Goal: Task Accomplishment & Management: Manage account settings

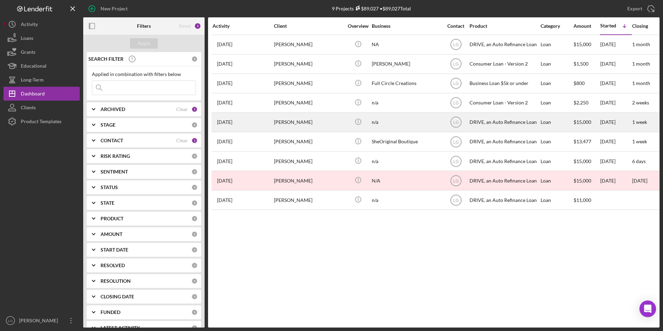
click at [288, 124] on div "[PERSON_NAME]" at bounding box center [308, 122] width 69 height 18
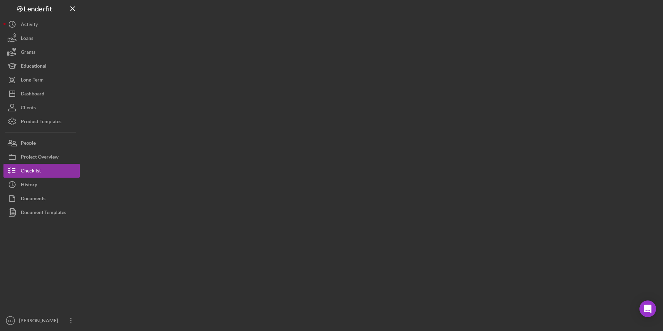
click at [261, 124] on div at bounding box center [371, 163] width 576 height 327
click at [226, 124] on div at bounding box center [371, 163] width 576 height 327
click at [292, 121] on div at bounding box center [371, 163] width 576 height 327
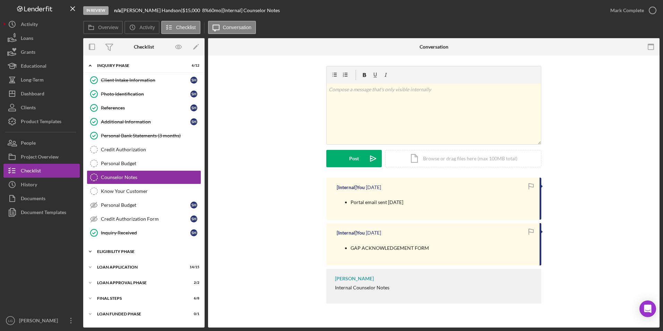
click at [100, 194] on div "Icon/Expander Eligibility Phase 3 / 4" at bounding box center [143, 252] width 121 height 14
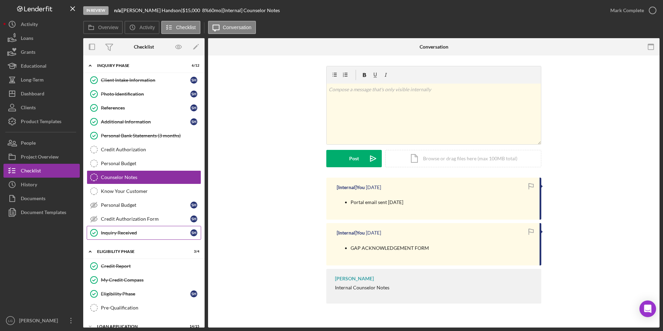
scroll to position [57, 0]
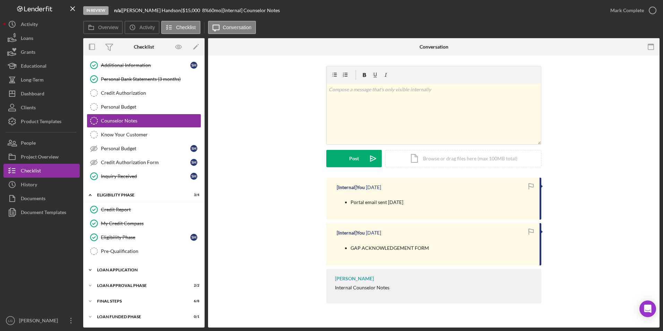
click at [109, 194] on div "Icon/Expander Loan Application 14 / 15" at bounding box center [143, 270] width 121 height 14
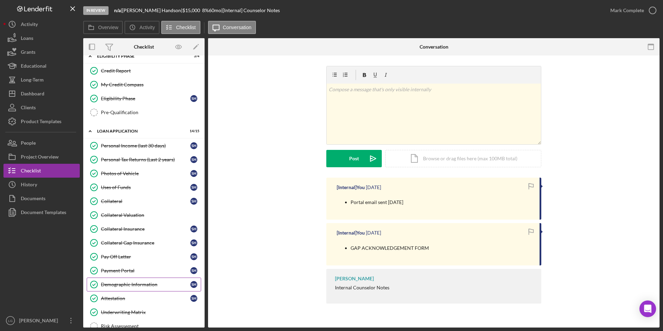
scroll to position [265, 0]
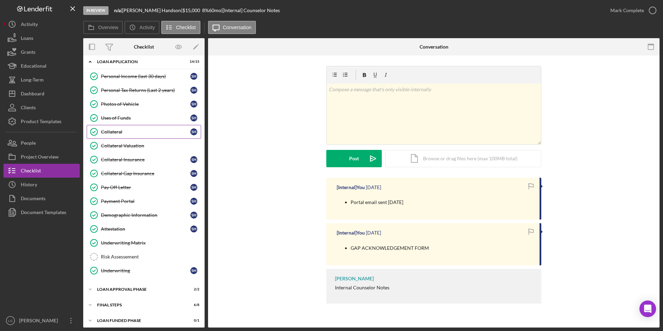
click at [118, 133] on div "Collateral" at bounding box center [145, 132] width 89 height 6
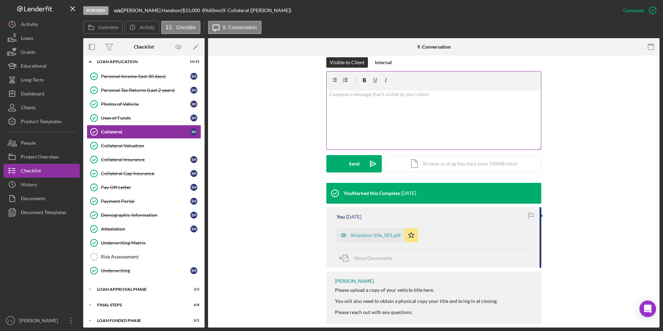
scroll to position [114, 0]
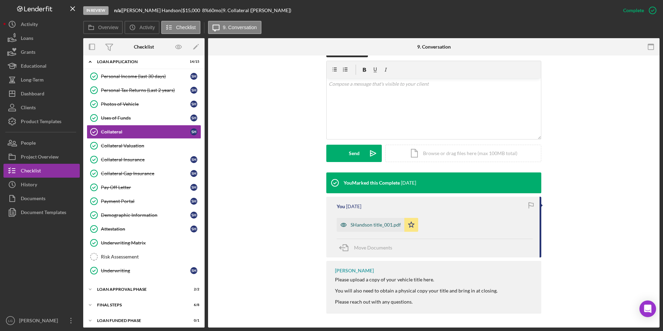
click at [369, 194] on div "SHandson title_001.pdf" at bounding box center [371, 225] width 68 height 14
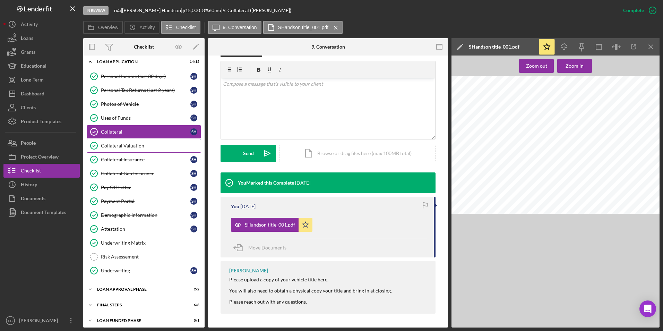
click at [139, 144] on div "Collateral Valuation" at bounding box center [151, 146] width 100 height 6
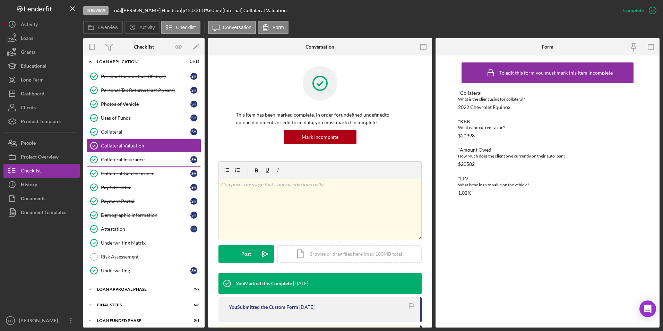
click at [132, 164] on link "Collateral Insurance Collateral Insurance S H" at bounding box center [144, 160] width 114 height 14
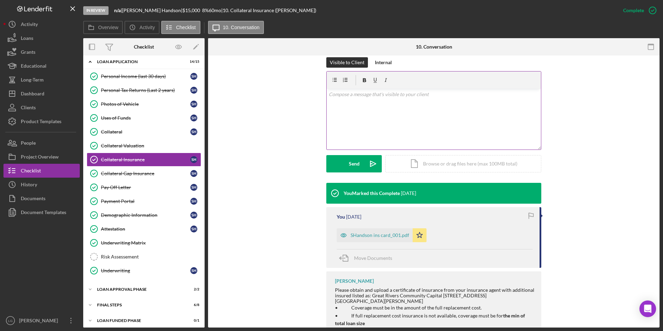
scroll to position [139, 0]
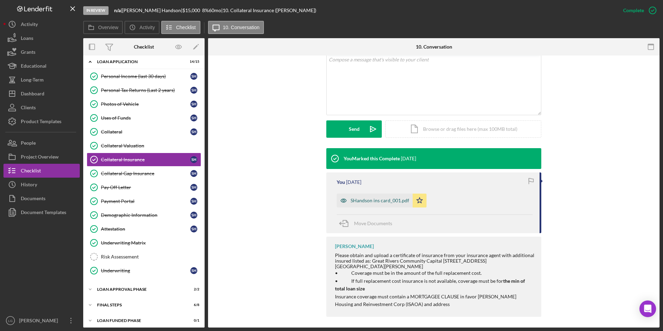
click at [371, 194] on div "SHandson ins card_001.pdf" at bounding box center [375, 201] width 76 height 14
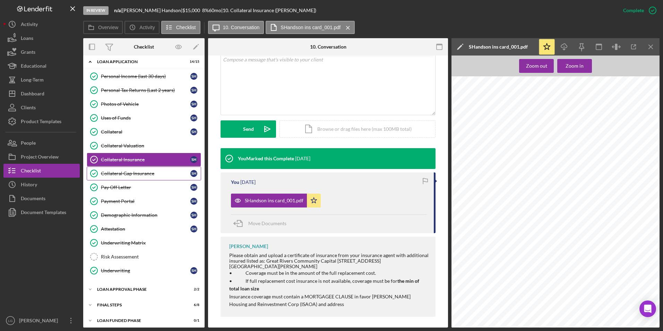
drag, startPoint x: 141, startPoint y: 172, endPoint x: 153, endPoint y: 173, distance: 11.5
click at [141, 172] on div "Collateral Gap Insurance" at bounding box center [145, 174] width 89 height 6
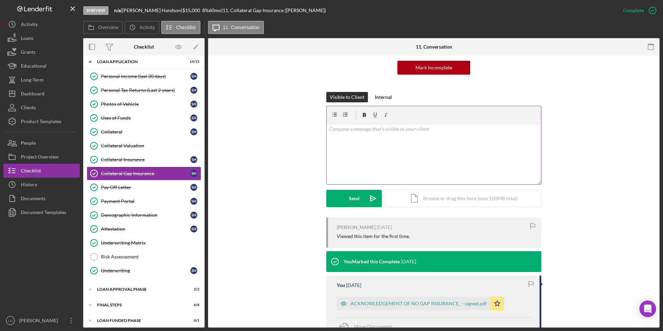
scroll to position [148, 0]
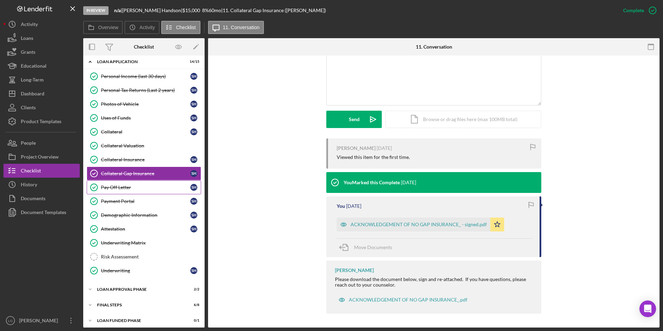
click at [140, 181] on link "Pay Off Letter Pay Off Letter S H" at bounding box center [144, 187] width 114 height 14
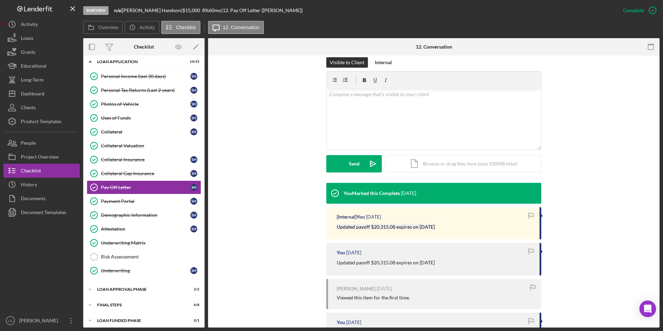
scroll to position [208, 0]
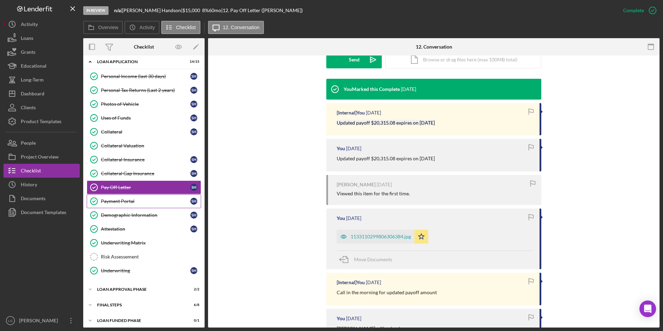
click at [123, 194] on div "Payment Portal" at bounding box center [145, 201] width 89 height 6
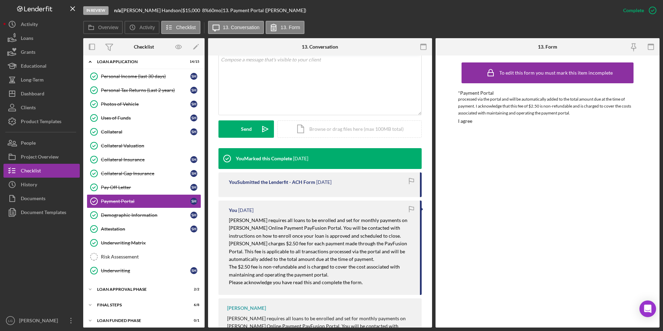
scroll to position [218, 0]
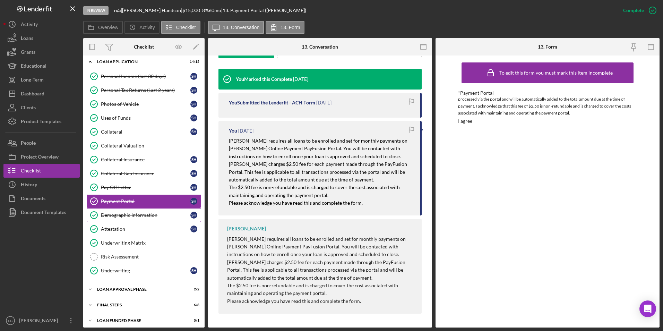
click at [108, 194] on link "Demographic Information Demographic Information S H" at bounding box center [144, 215] width 114 height 14
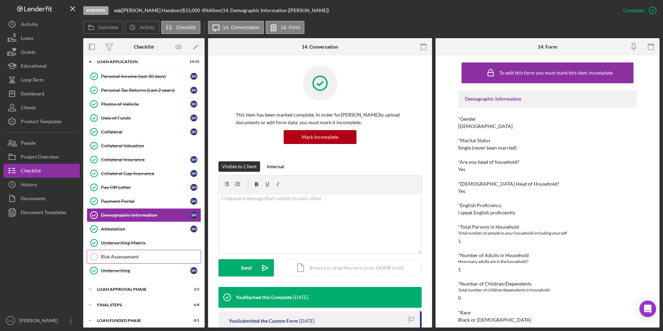
scroll to position [268, 0]
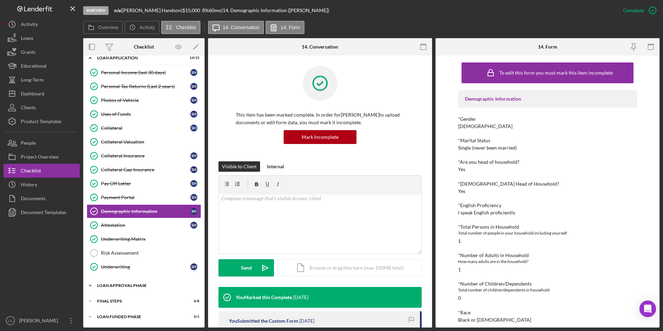
click at [115, 194] on div "Loan Approval Phase" at bounding box center [146, 285] width 99 height 4
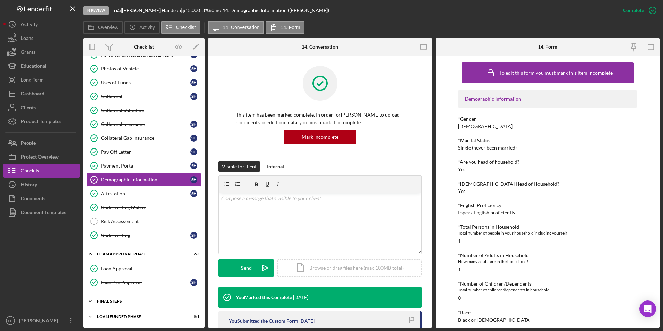
click at [113, 194] on div "FINAL STEPS" at bounding box center [146, 301] width 99 height 4
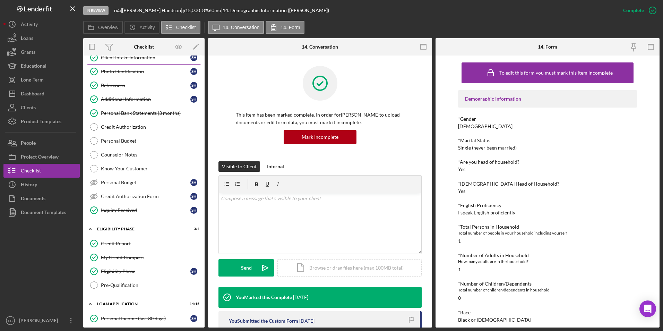
scroll to position [0, 0]
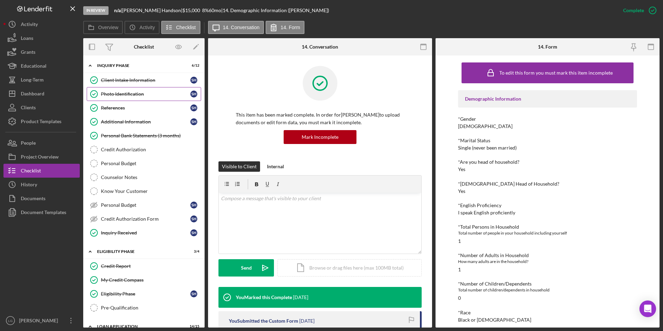
click at [125, 77] on div "Client Intake Information" at bounding box center [145, 80] width 89 height 6
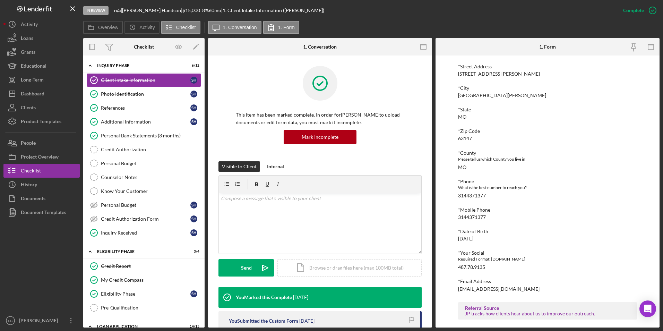
scroll to position [191, 0]
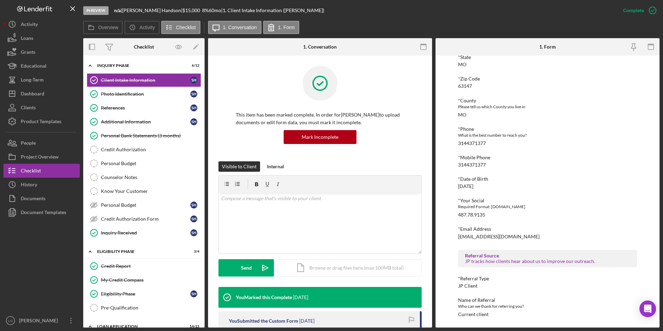
click at [122, 90] on link "Photo Identification Photo Identification S H" at bounding box center [144, 94] width 114 height 14
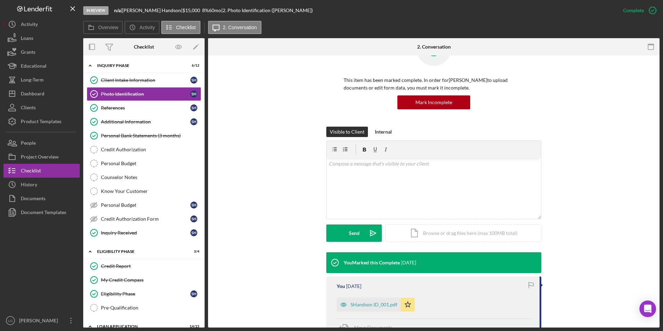
scroll to position [96, 0]
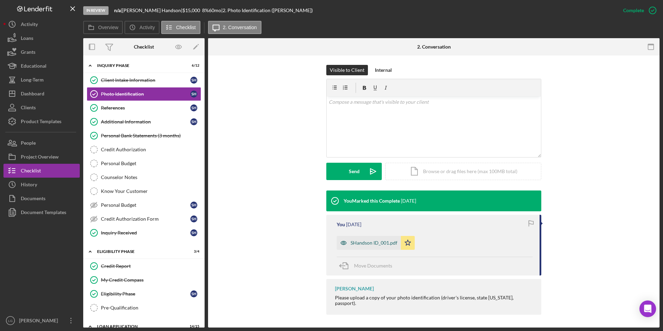
click at [365, 194] on div "SHandson ID_001.pdf" at bounding box center [374, 243] width 47 height 6
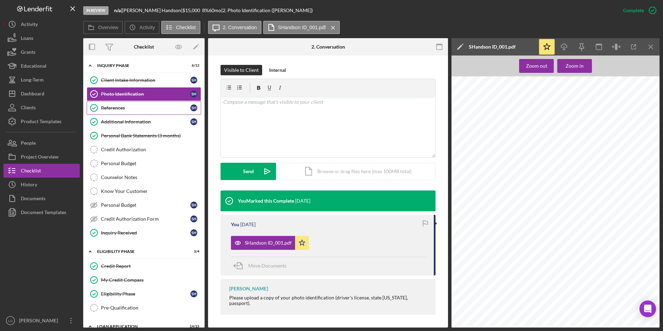
click at [112, 106] on div "References" at bounding box center [145, 108] width 89 height 6
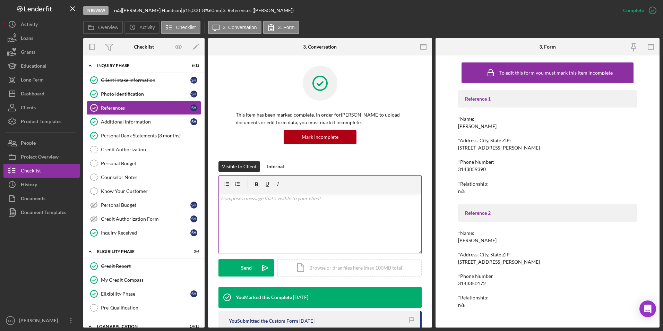
scroll to position [60, 0]
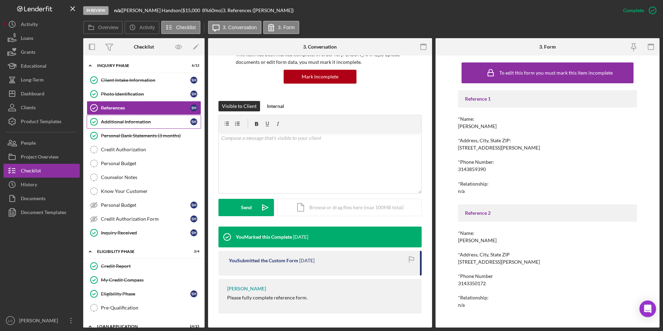
click at [120, 116] on link "Additional Information Additional Information S H" at bounding box center [144, 122] width 114 height 14
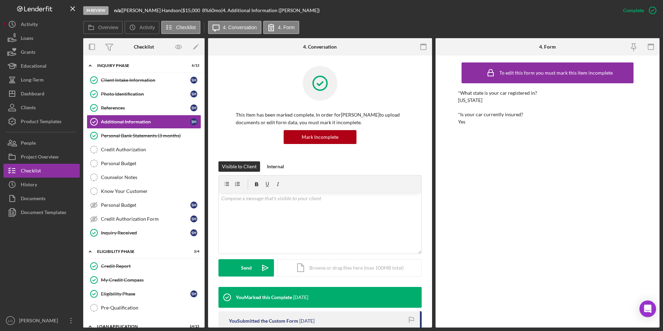
scroll to position [60, 0]
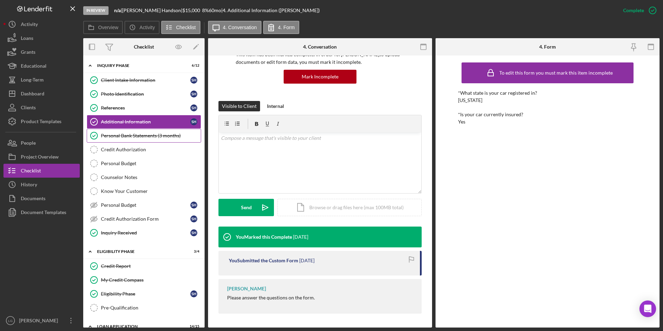
click at [139, 139] on link "Personal Bank Statements (3 months) Personal Bank Statements (3 months)" at bounding box center [144, 136] width 114 height 14
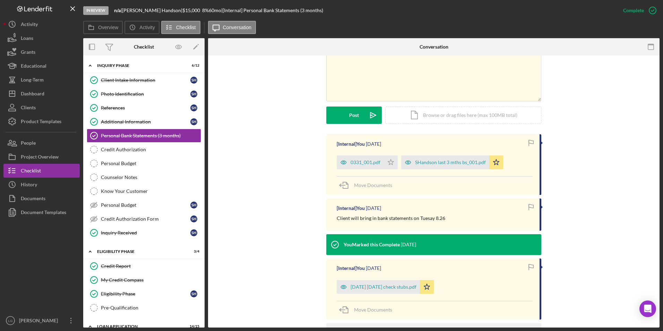
scroll to position [185, 0]
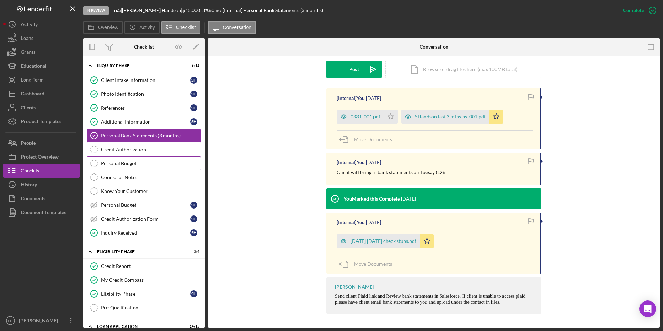
drag, startPoint x: 131, startPoint y: 144, endPoint x: 131, endPoint y: 161, distance: 17.3
click at [131, 161] on div "Client Intake Information Client Intake Information S H Photo Identification Ph…" at bounding box center [143, 158] width 121 height 170
click at [112, 194] on div "Inquiry Received" at bounding box center [145, 233] width 89 height 6
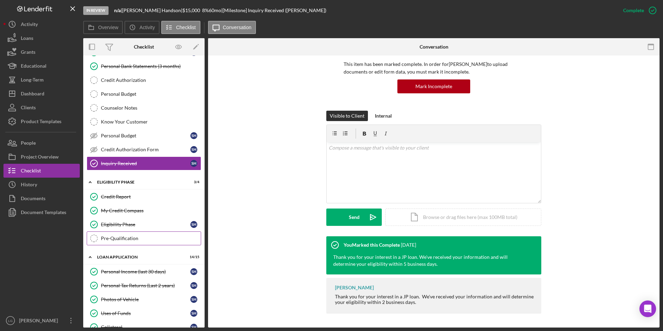
scroll to position [104, 0]
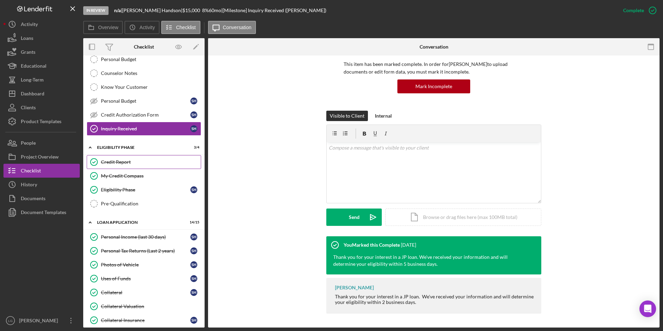
click at [117, 165] on link "Credit Report Credit Report" at bounding box center [144, 162] width 114 height 14
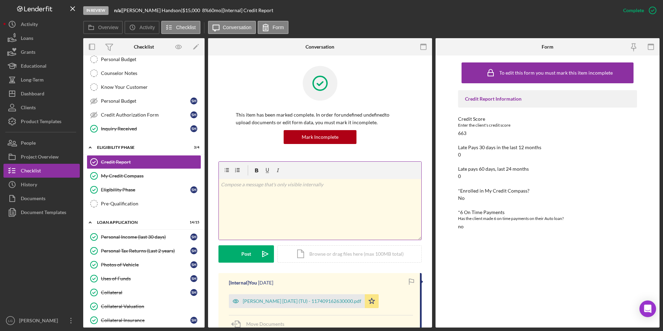
scroll to position [104, 0]
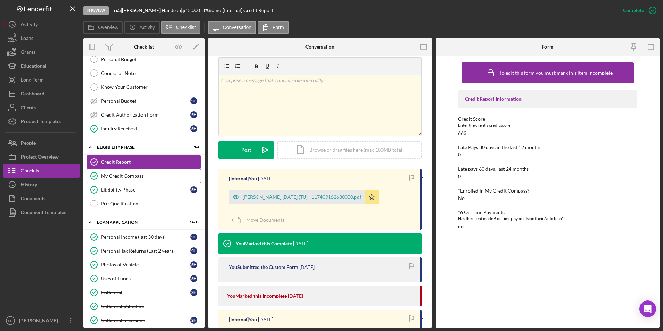
click at [138, 172] on link "My Credit Compass My Credit Compass" at bounding box center [144, 176] width 114 height 14
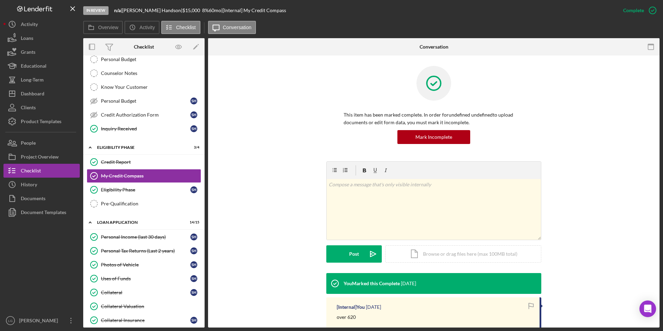
scroll to position [72, 0]
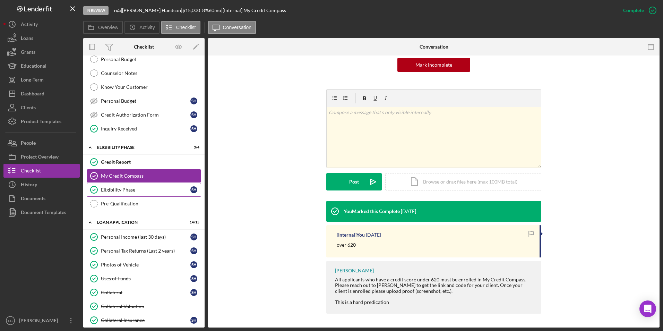
click at [143, 192] on div "Eligibility Phase" at bounding box center [145, 190] width 89 height 6
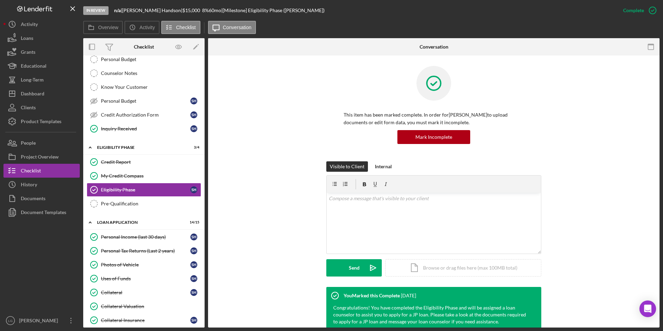
scroll to position [63, 0]
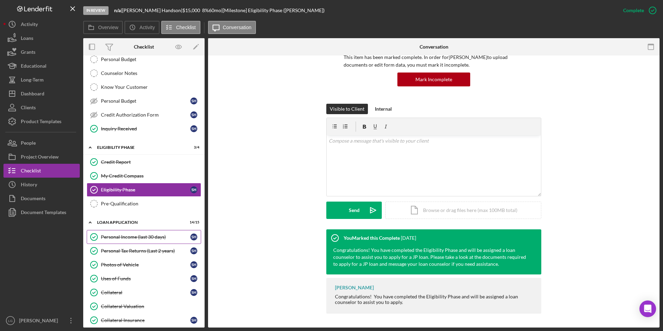
click at [132, 194] on div "Personal Income (last 30 days)" at bounding box center [145, 237] width 89 height 6
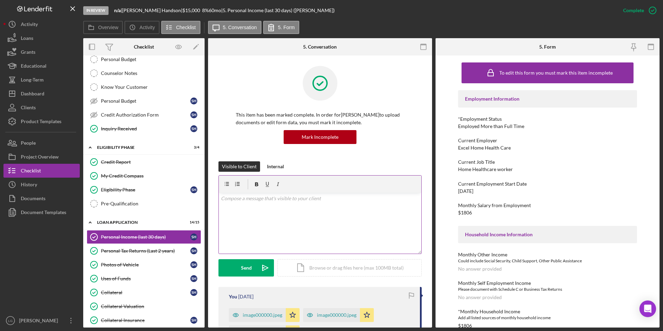
scroll to position [104, 0]
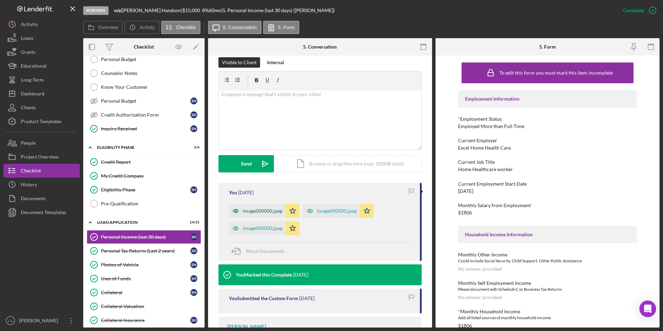
click at [255, 194] on div "image000000.jpeg" at bounding box center [257, 211] width 57 height 14
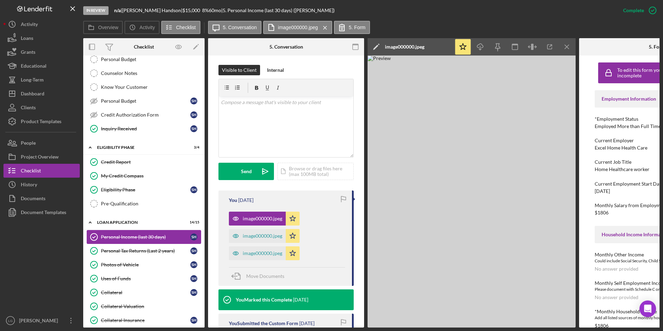
click at [148, 194] on div "Personal Income (last 30 days)" at bounding box center [145, 237] width 89 height 6
click at [148, 194] on link "Personal Tax Returns (Last 2 years) Personal Tax Returns (Last 2 years) S H" at bounding box center [144, 251] width 114 height 14
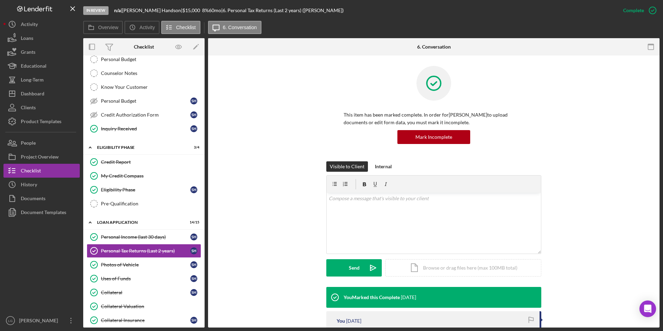
scroll to position [132, 0]
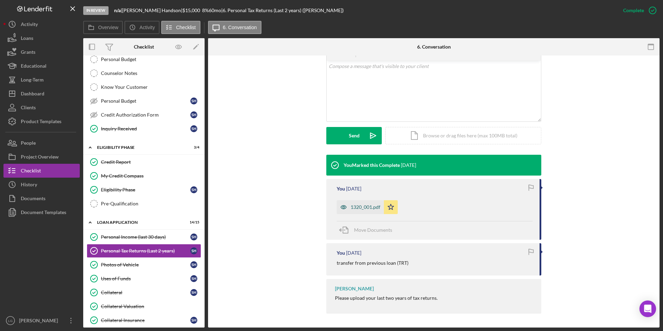
click at [357, 194] on div "1320_001.pdf" at bounding box center [366, 207] width 30 height 6
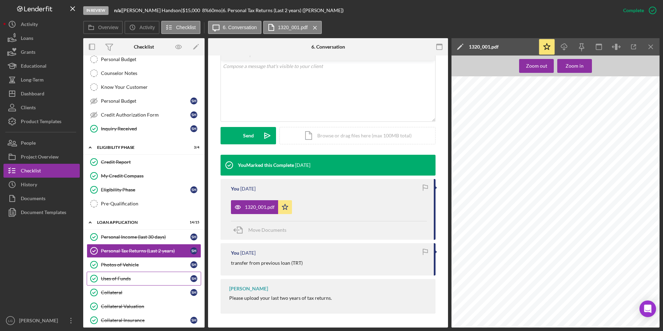
scroll to position [173, 0]
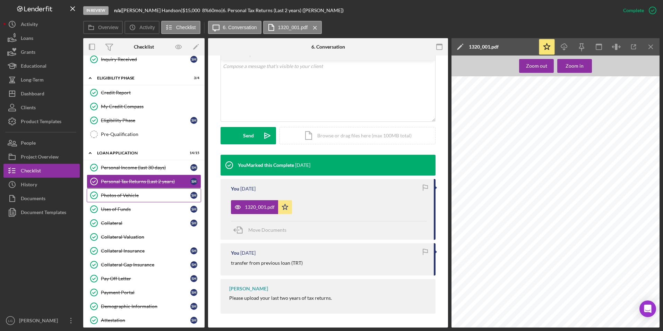
click at [121, 193] on div "Photos of Vehicle" at bounding box center [145, 196] width 89 height 6
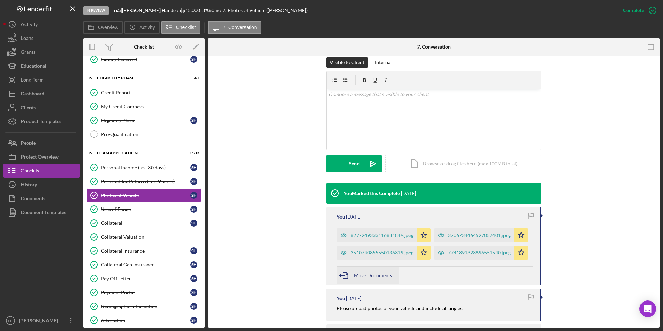
scroll to position [184, 0]
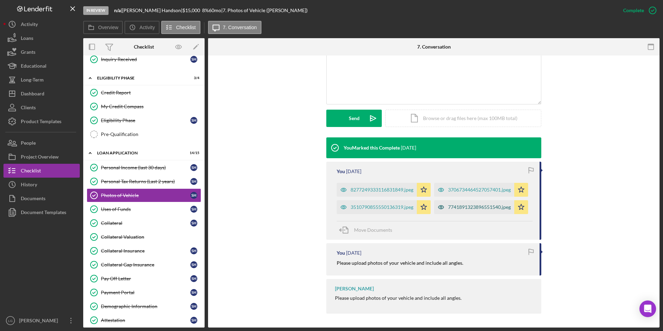
click at [429, 194] on div "7741891323896551540.jpeg" at bounding box center [474, 207] width 80 height 14
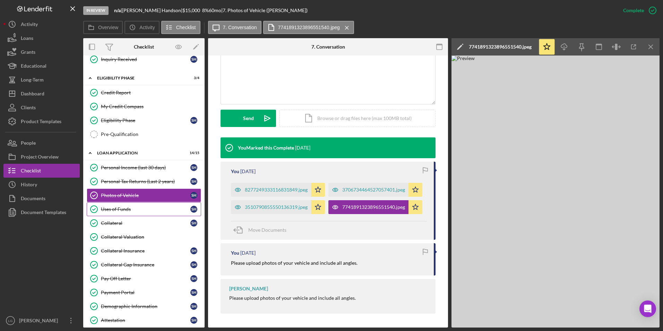
click at [89, 194] on icon "Uses of Funds" at bounding box center [93, 208] width 17 height 17
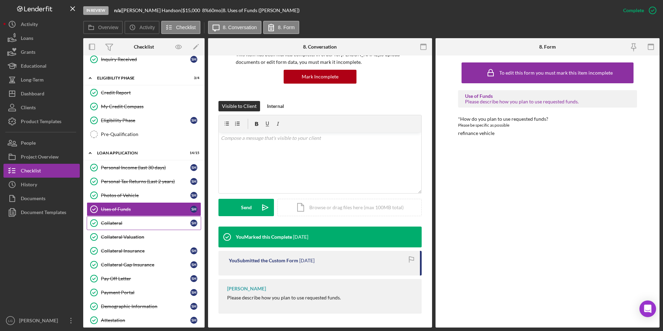
click at [126, 194] on div "Collateral" at bounding box center [145, 223] width 89 height 6
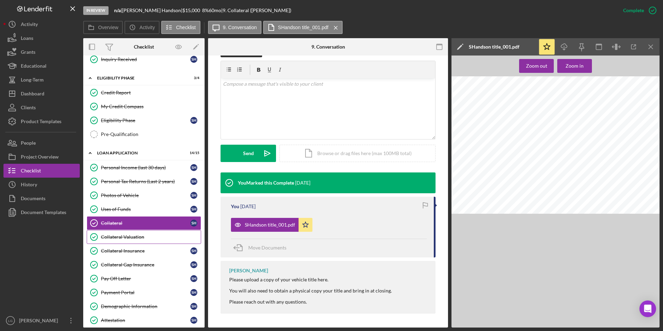
click at [143, 194] on div "Collateral Valuation" at bounding box center [151, 237] width 100 height 6
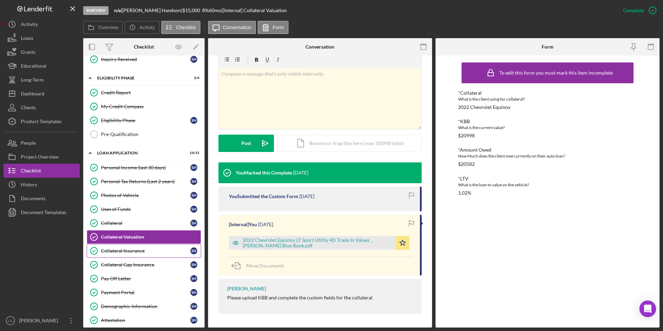
click at [149, 194] on link "Collateral Insurance Collateral Insurance S H" at bounding box center [144, 251] width 114 height 14
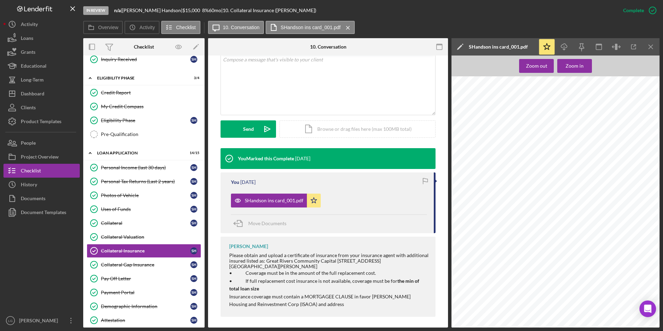
scroll to position [142, 0]
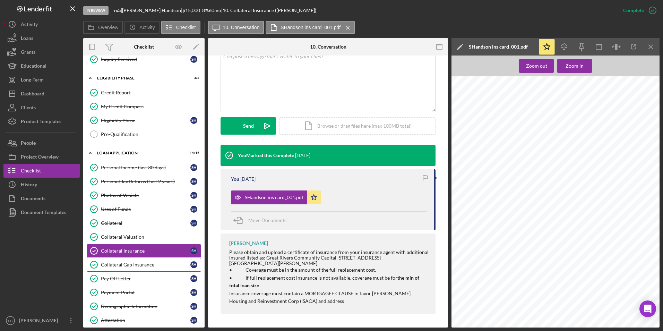
click at [127, 194] on div "Collateral Gap Insurance" at bounding box center [145, 265] width 89 height 6
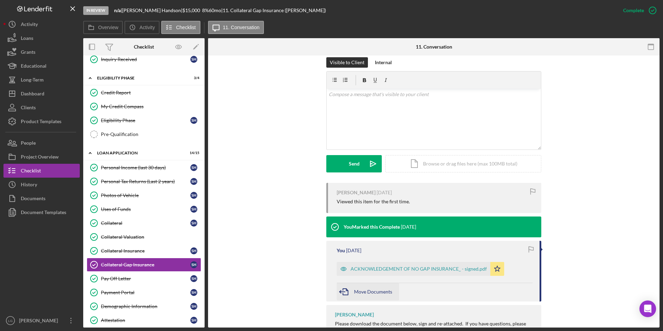
scroll to position [148, 0]
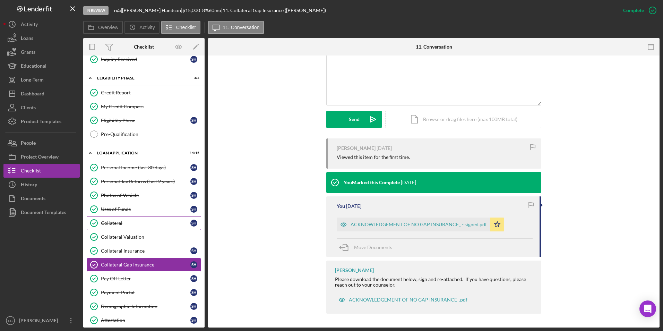
click at [110, 194] on div "Collateral" at bounding box center [145, 223] width 89 height 6
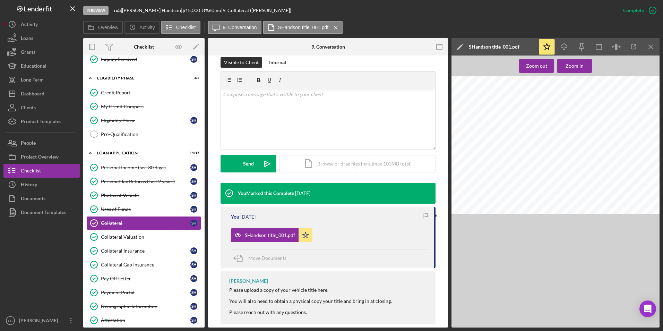
scroll to position [114, 0]
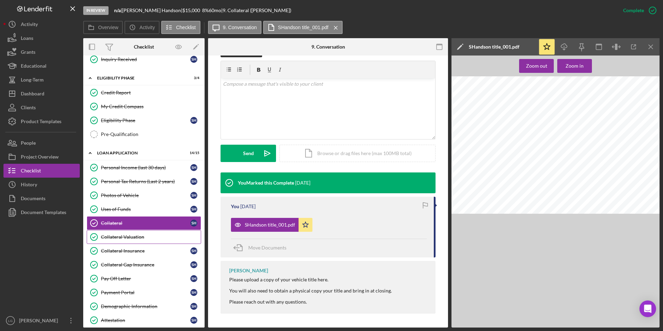
click at [127, 194] on div "Collateral Valuation" at bounding box center [151, 237] width 100 height 6
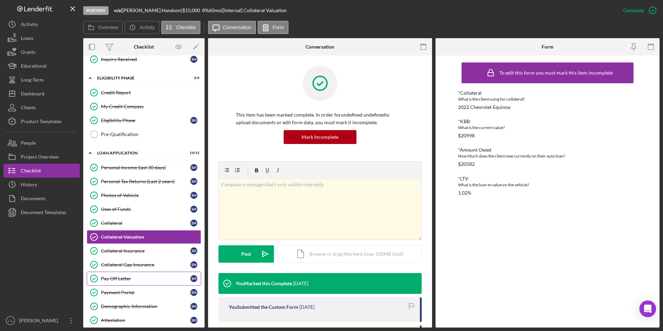
click at [116, 194] on div "Pay Off Letter" at bounding box center [145, 279] width 89 height 6
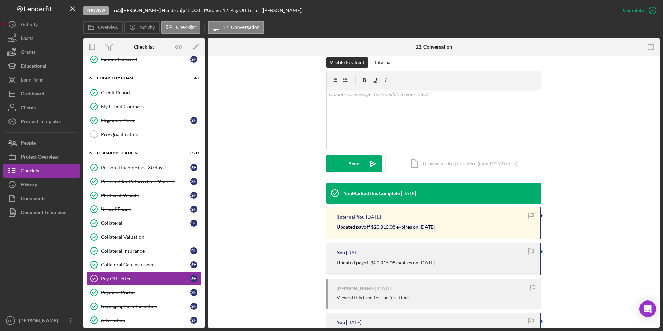
scroll to position [208, 0]
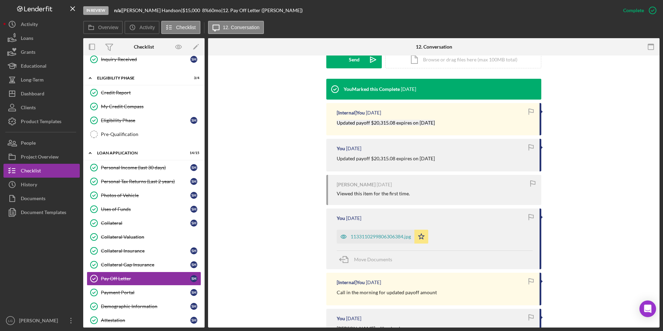
click at [383, 194] on div "1133110299806306384.jpg" at bounding box center [381, 237] width 60 height 6
